Goal: Information Seeking & Learning: Learn about a topic

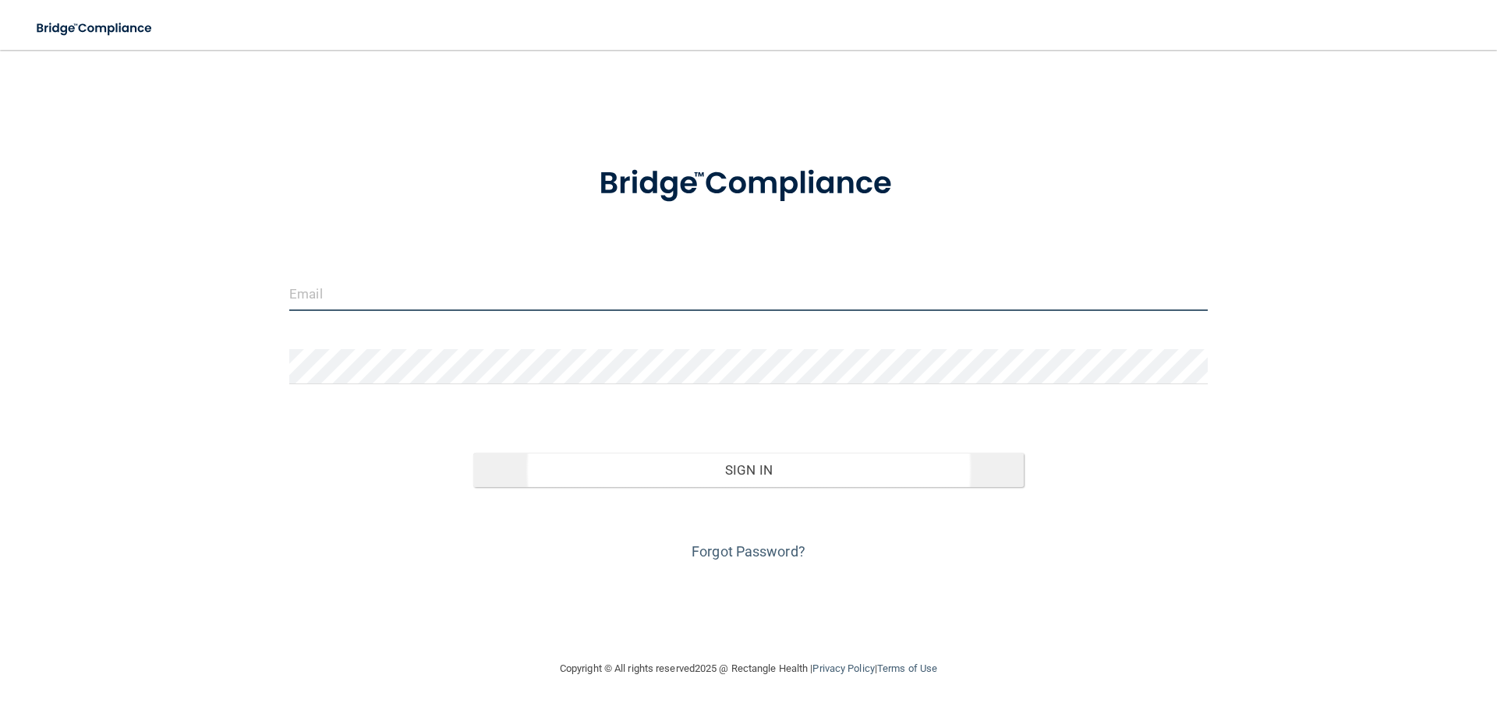
type input "[PERSON_NAME][EMAIL_ADDRESS][DOMAIN_NAME]"
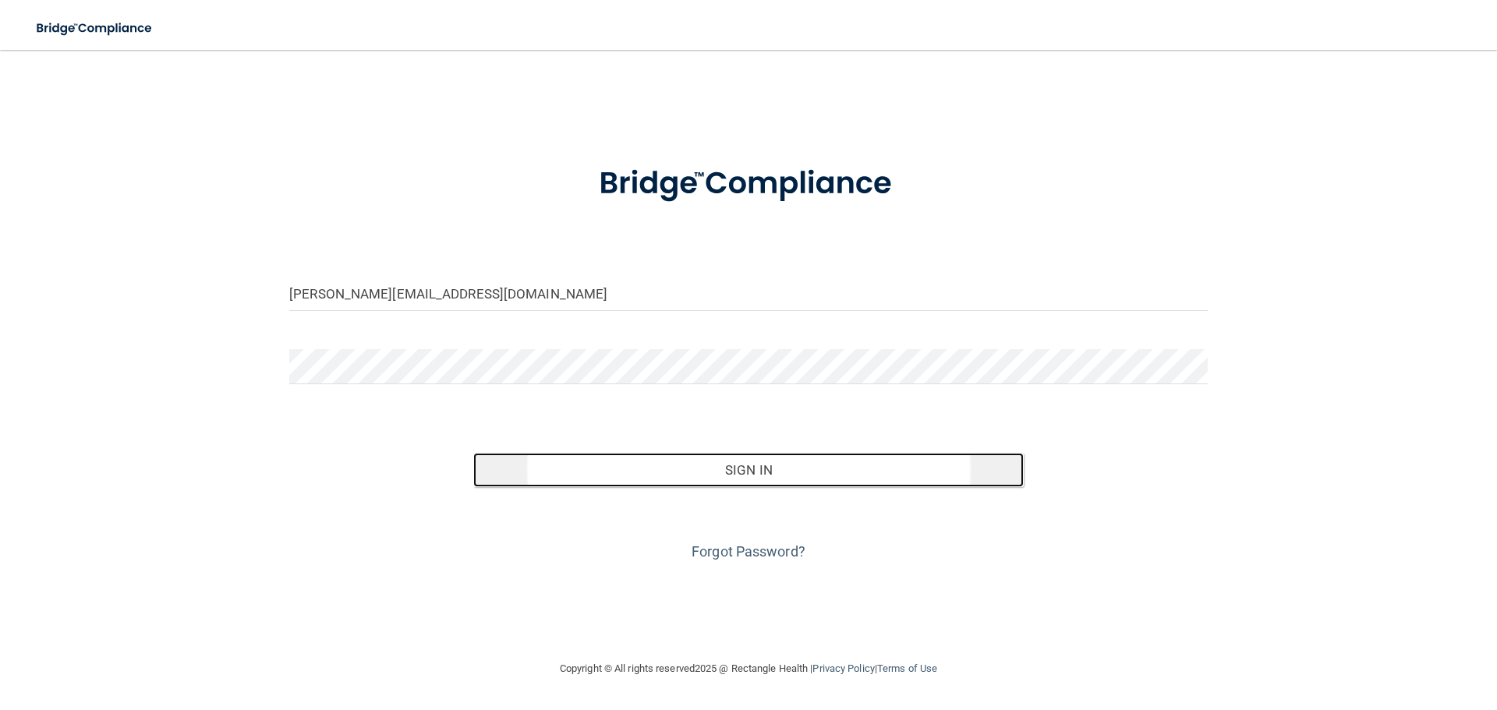
click at [723, 470] on button "Sign In" at bounding box center [748, 470] width 551 height 34
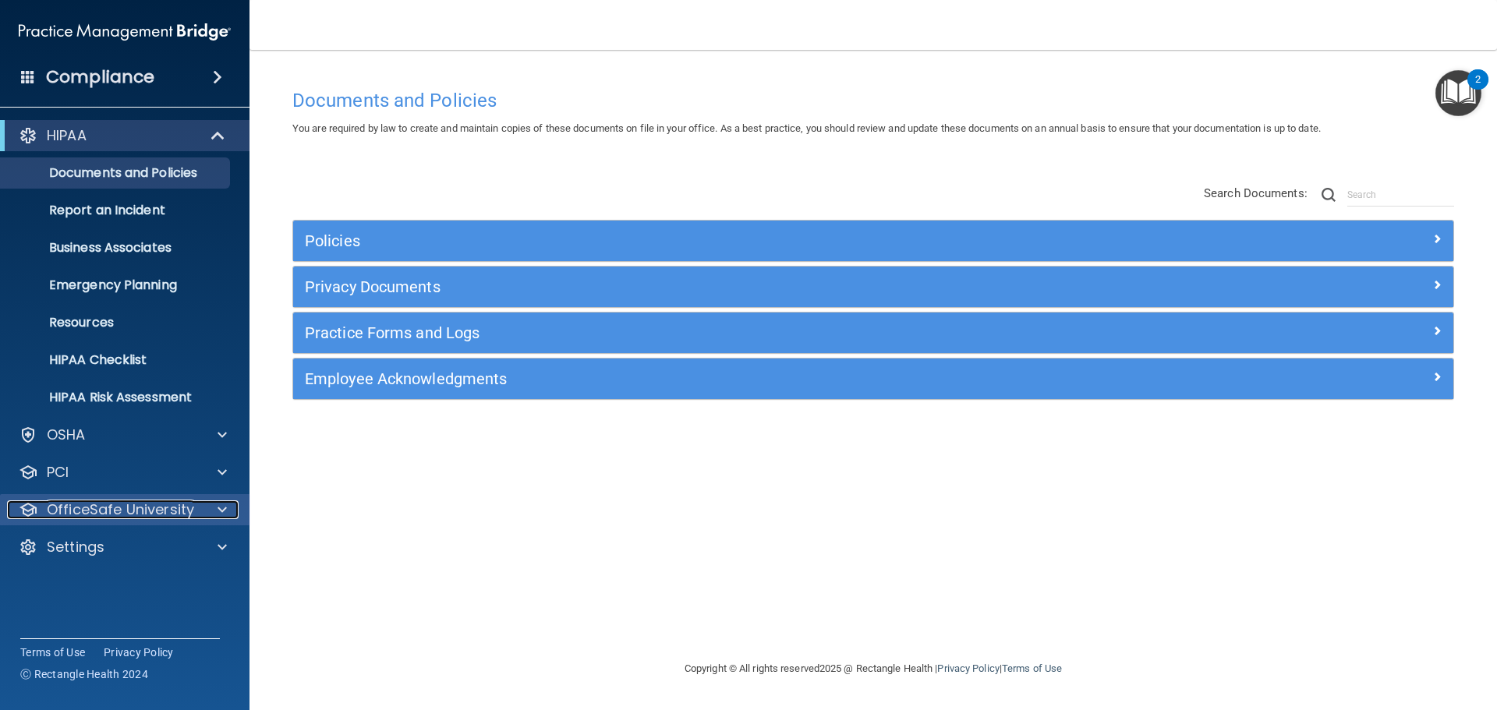
click at [86, 508] on p "OfficeSafe University" at bounding box center [120, 510] width 147 height 19
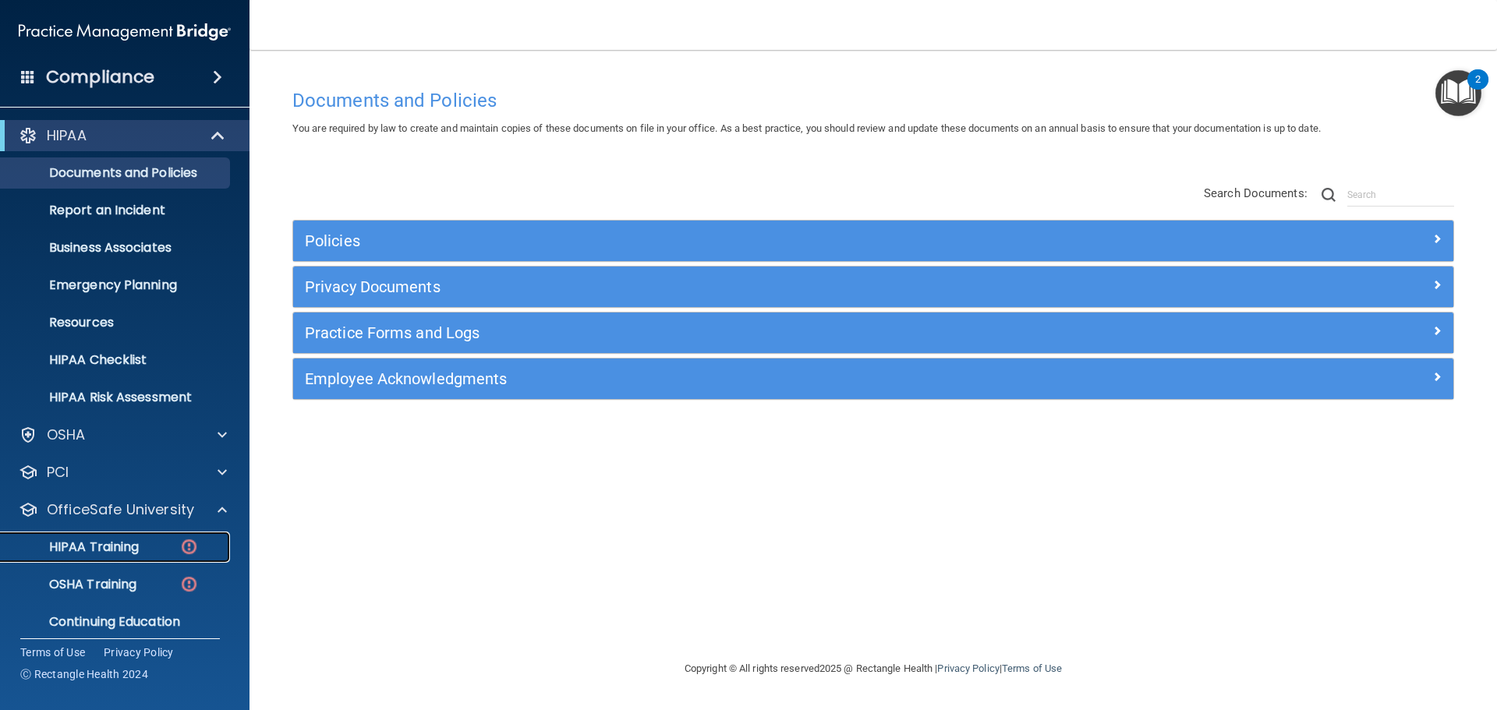
click at [108, 542] on p "HIPAA Training" at bounding box center [74, 548] width 129 height 16
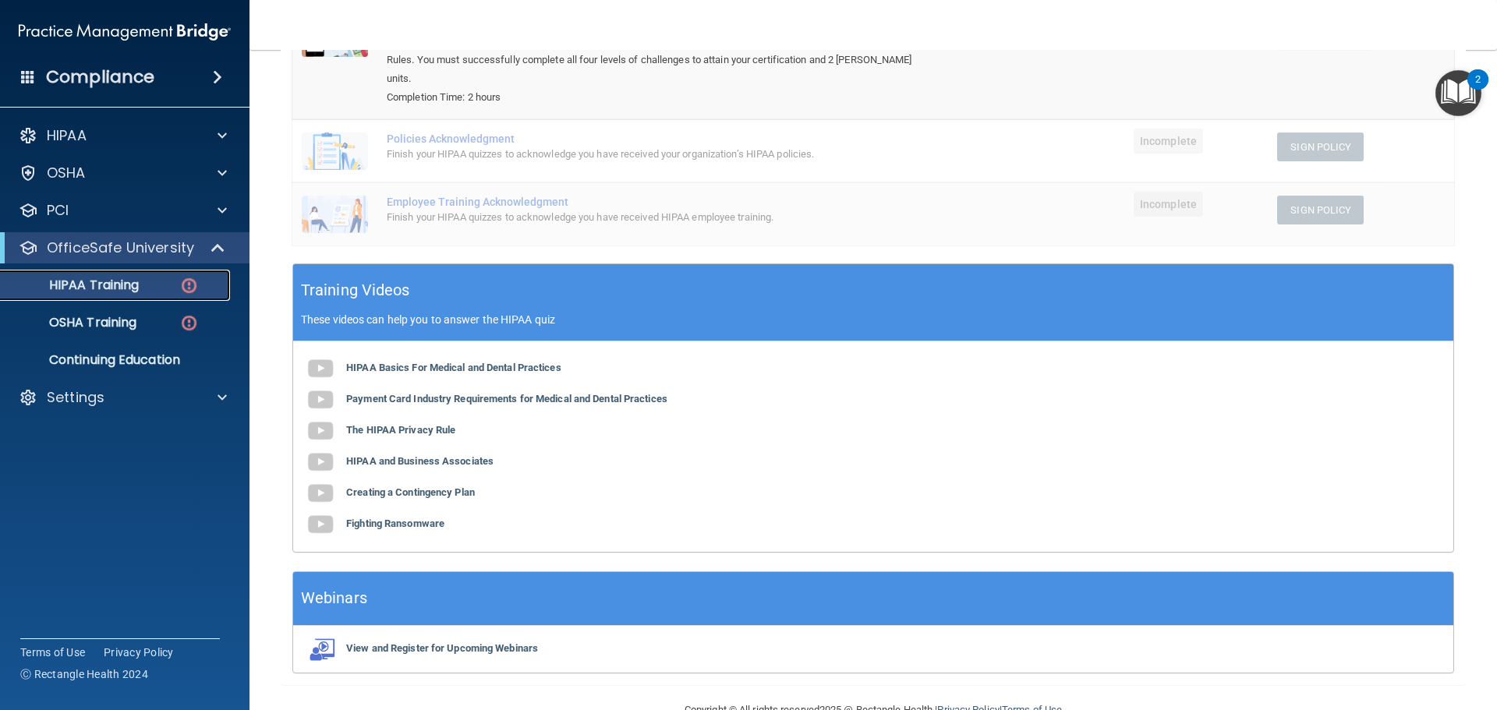
scroll to position [288, 0]
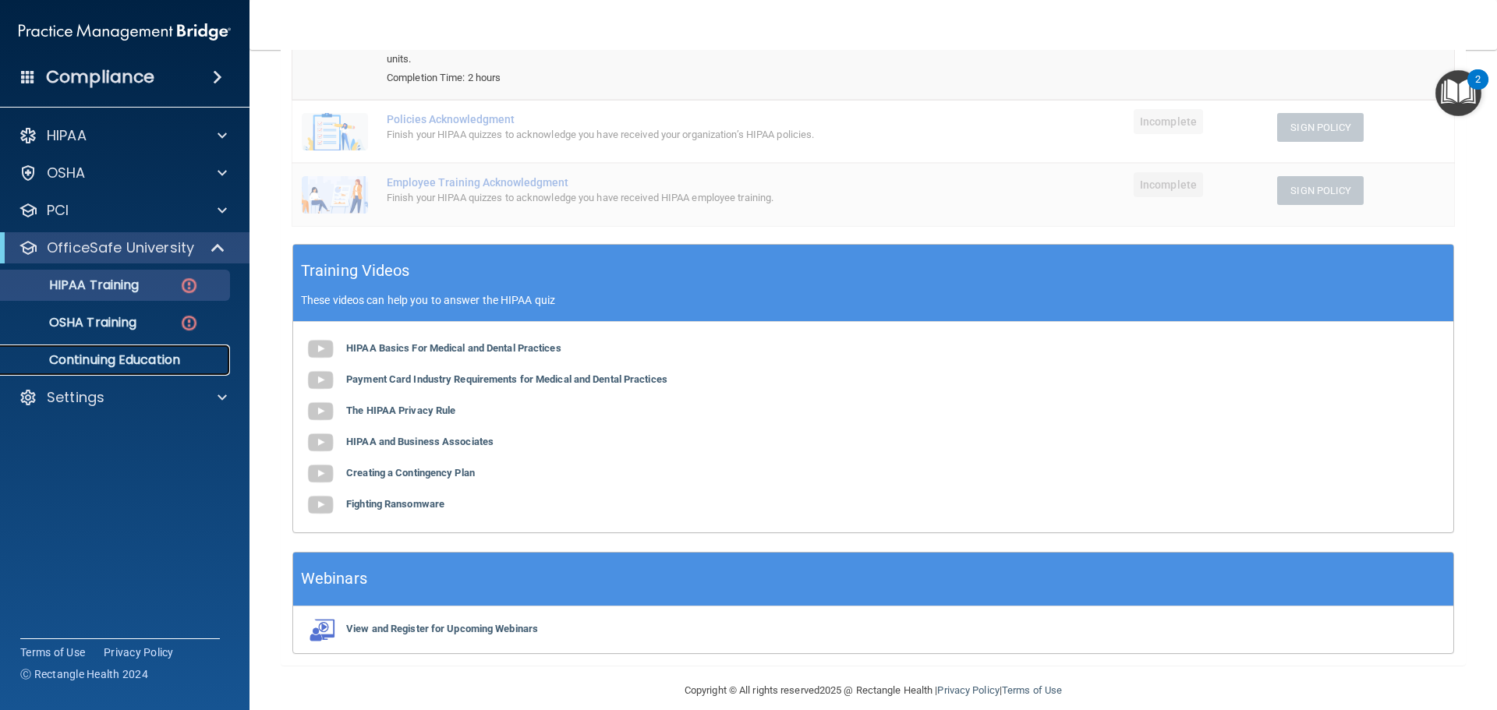
click at [124, 357] on p "Continuing Education" at bounding box center [116, 360] width 213 height 16
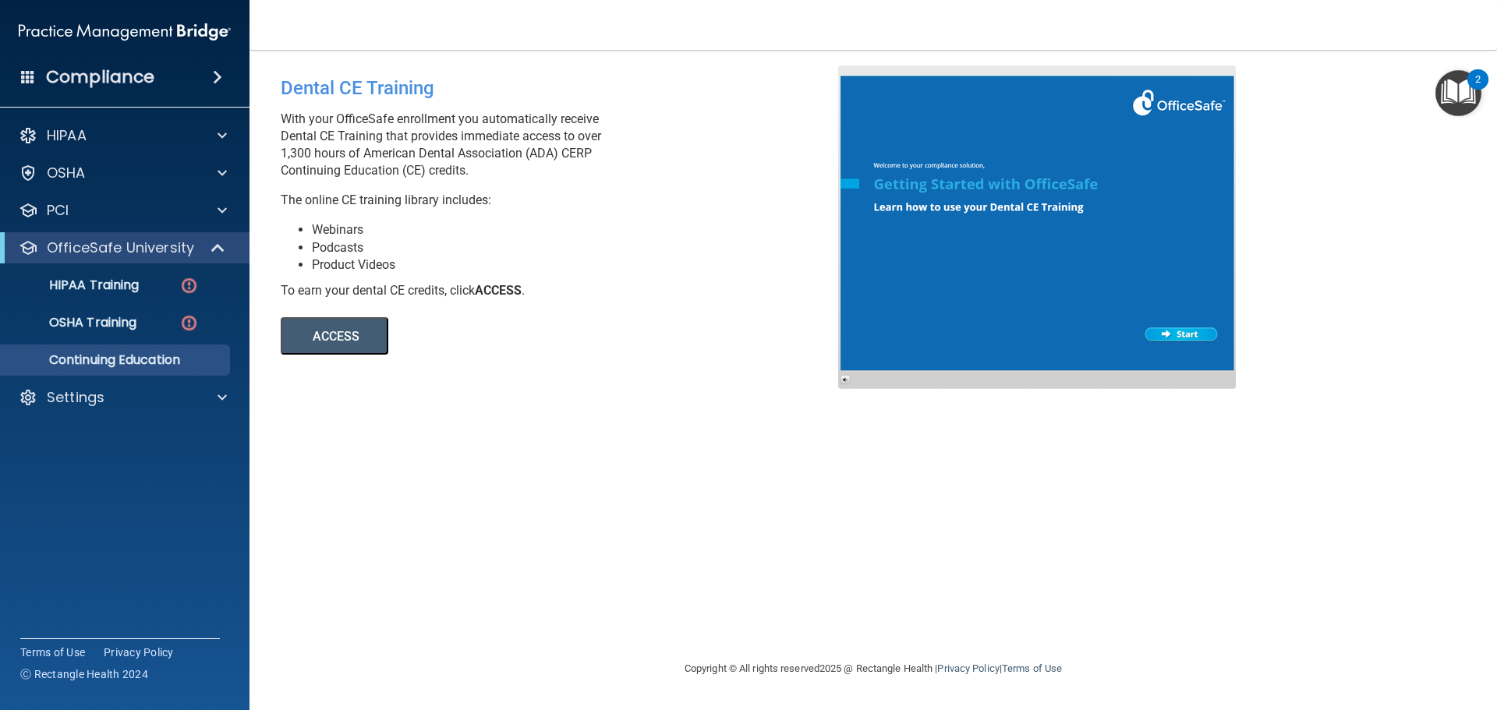
click at [335, 336] on button "ACCESS" at bounding box center [335, 335] width 108 height 37
